Goal: Information Seeking & Learning: Learn about a topic

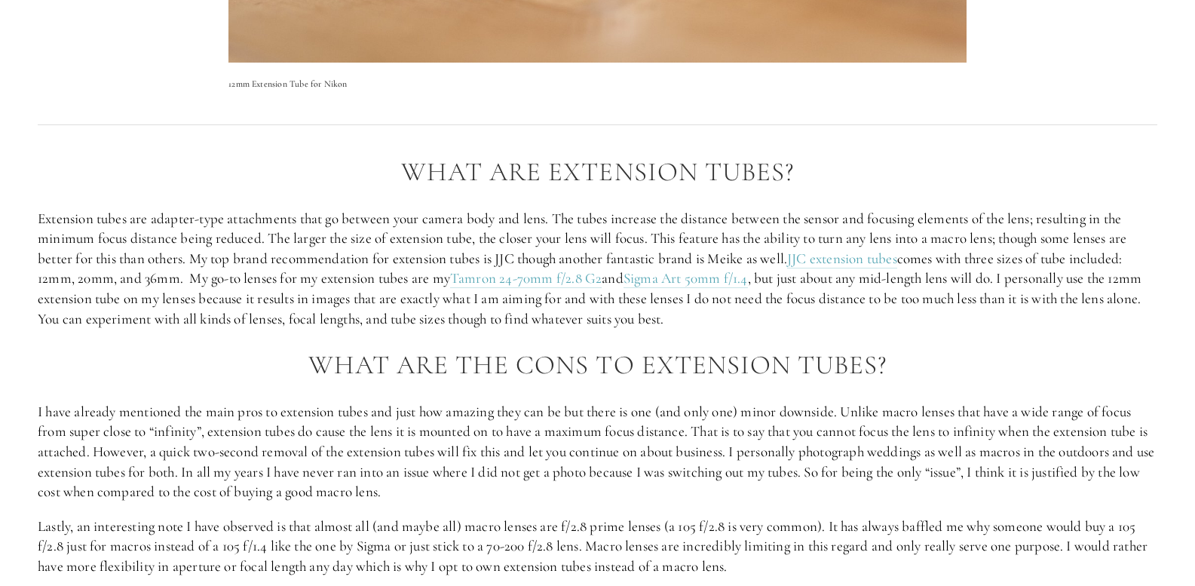
scroll to position [1508, 0]
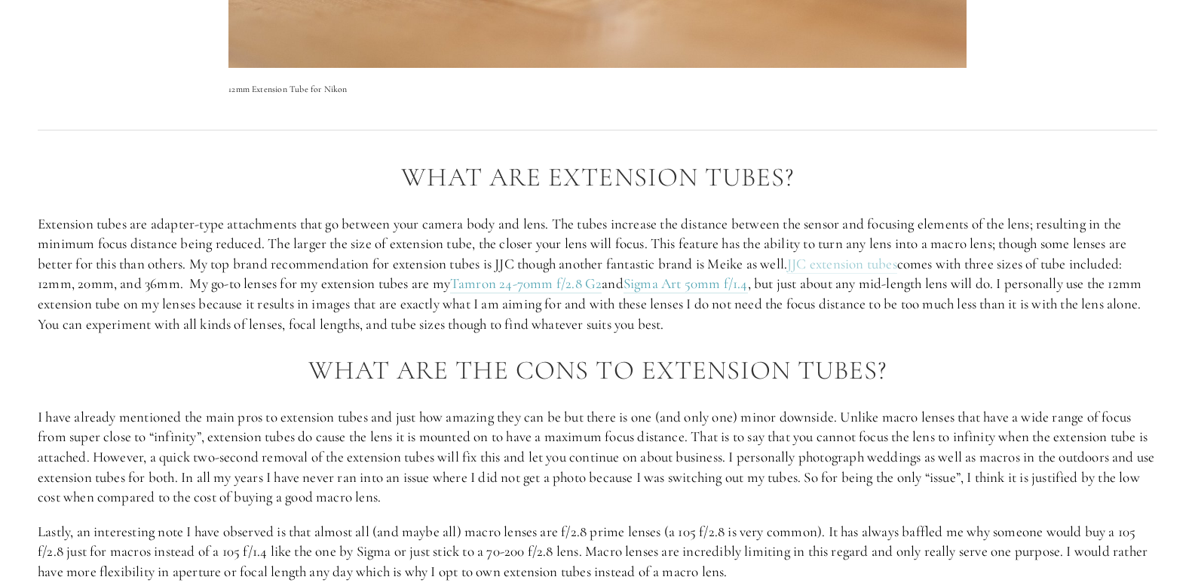
click at [840, 263] on link "JJC extension tubes" at bounding box center [842, 264] width 110 height 19
click at [882, 264] on link "JJC extension tubes" at bounding box center [842, 264] width 110 height 19
click at [509, 285] on link "Tamron 24-70mm f/2.8 G2" at bounding box center [526, 283] width 152 height 19
click at [698, 283] on link "Sigma Art 50mm f/1.4" at bounding box center [685, 283] width 124 height 19
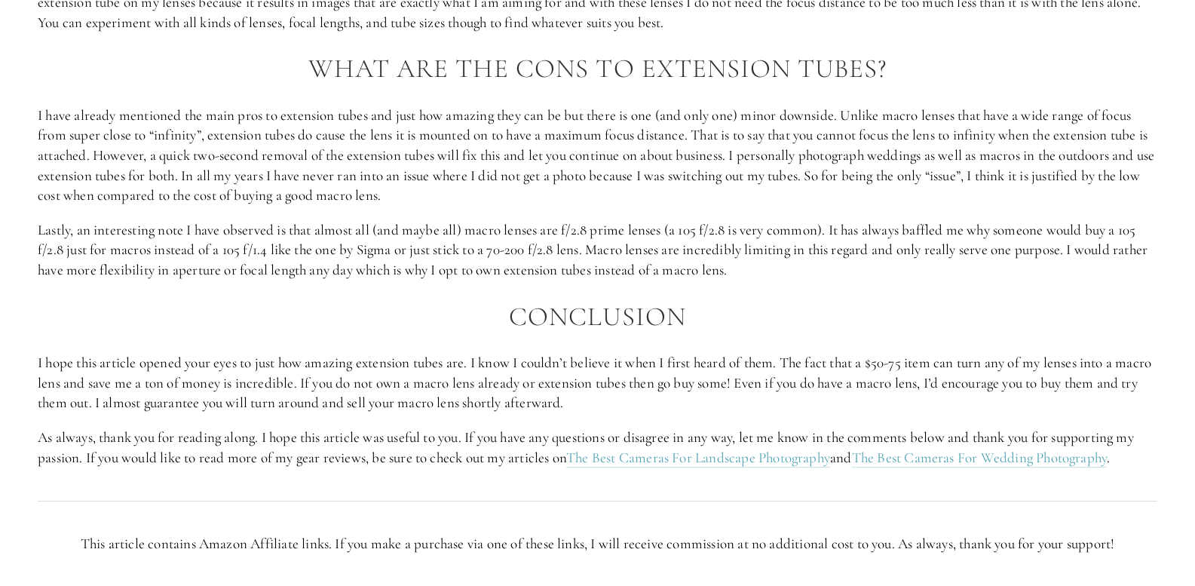
scroll to position [1909, 0]
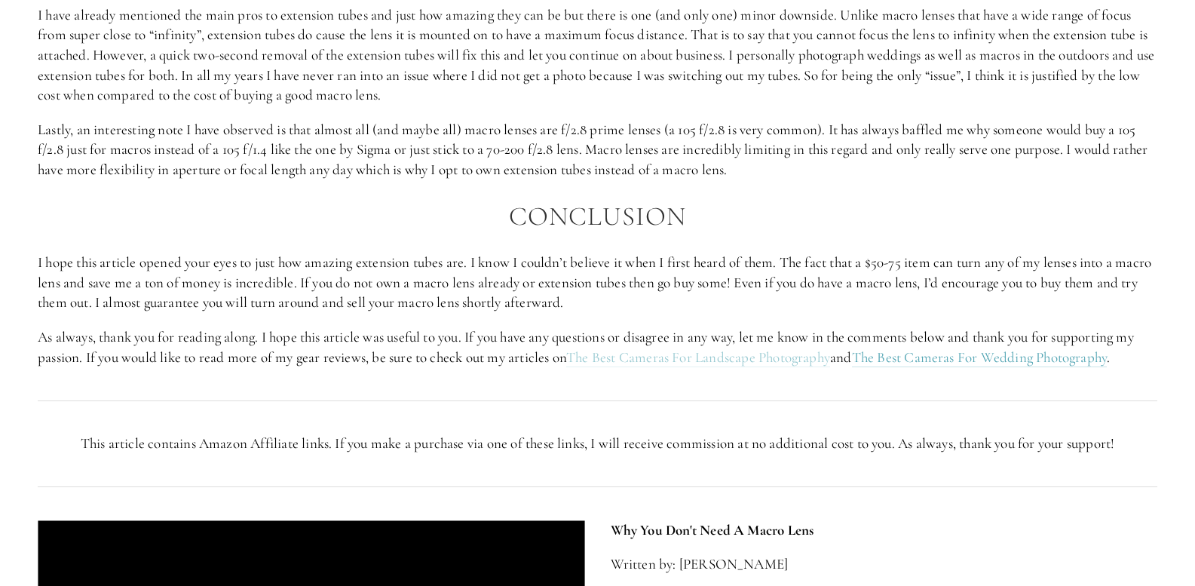
click at [657, 356] on link "The Best Cameras For Landscape Photography" at bounding box center [698, 357] width 264 height 19
click at [942, 357] on link "The Best Cameras For Wedding Photography" at bounding box center [980, 357] width 256 height 19
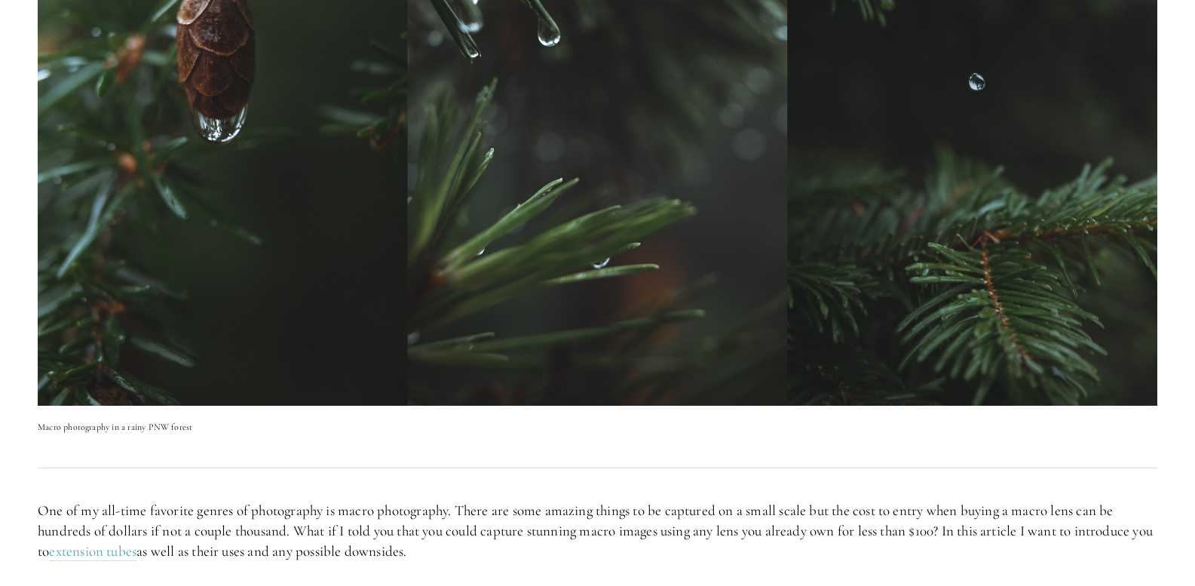
scroll to position [100, 0]
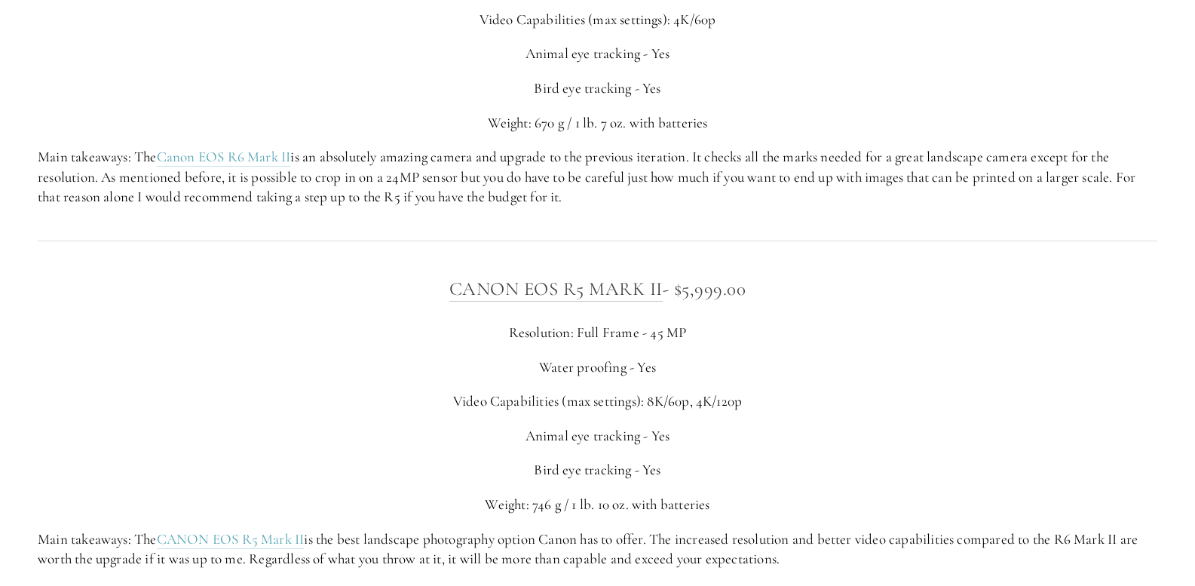
scroll to position [4423, 0]
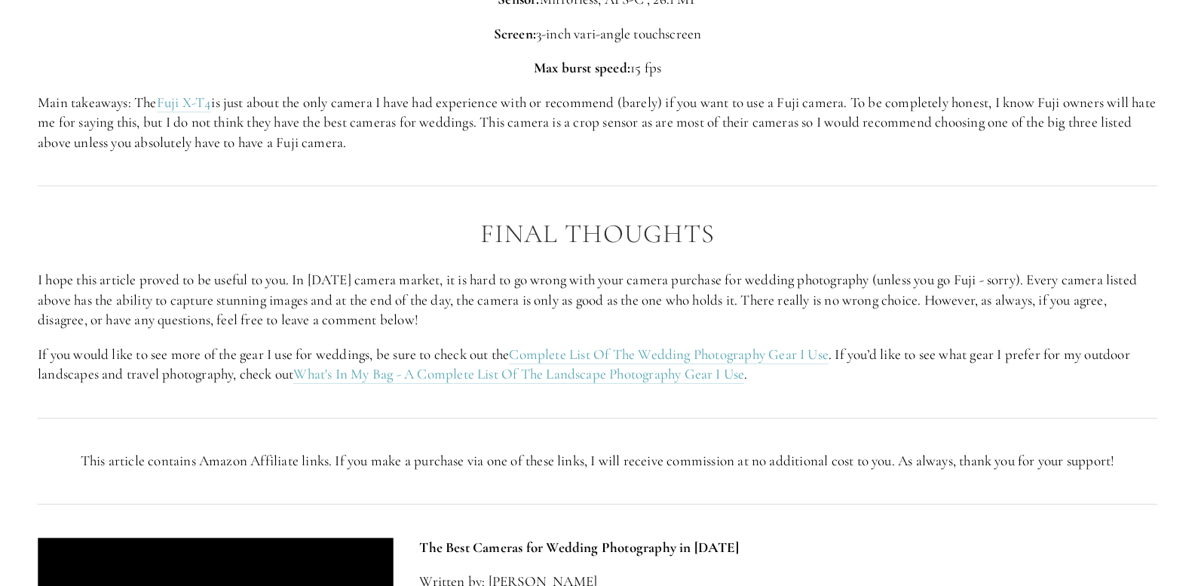
scroll to position [4925, 0]
